Goal: Navigation & Orientation: Find specific page/section

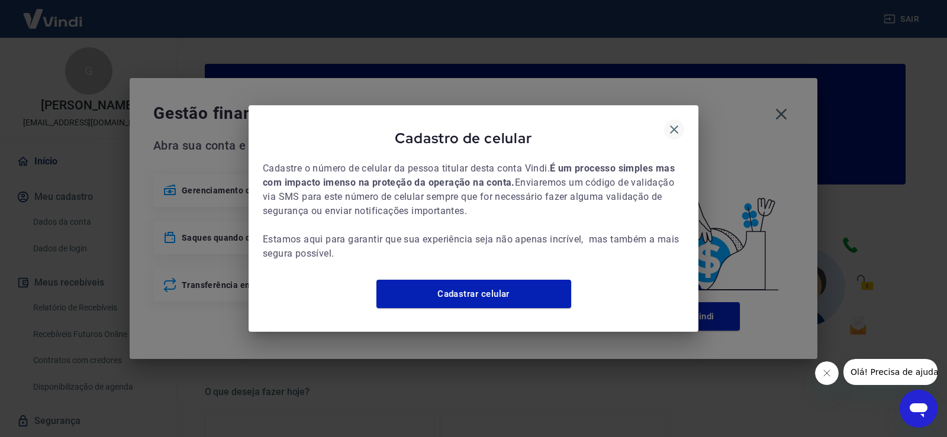
click at [677, 122] on icon "button" at bounding box center [674, 129] width 14 height 14
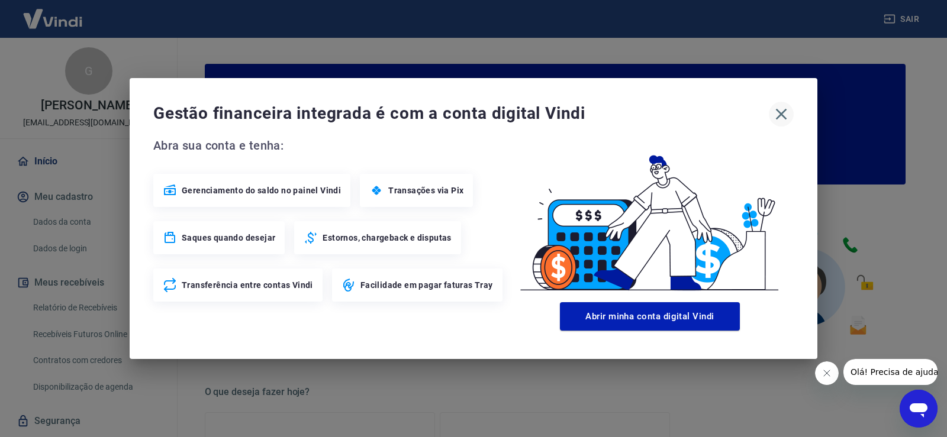
click at [777, 111] on icon "button" at bounding box center [780, 114] width 19 height 19
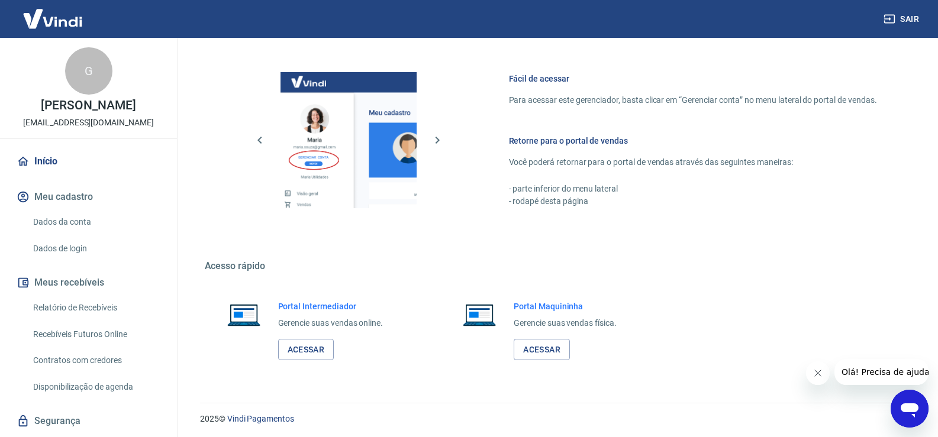
scroll to position [608, 0]
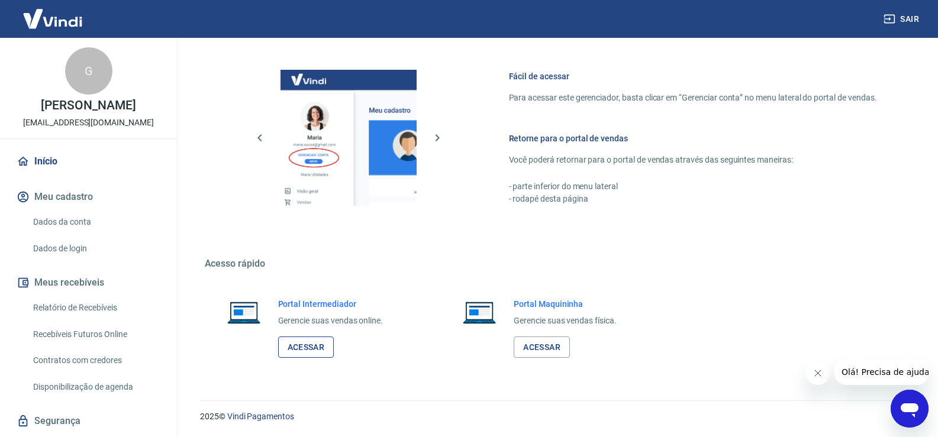
click at [300, 341] on link "Acessar" at bounding box center [306, 348] width 56 height 22
